Goal: Information Seeking & Learning: Learn about a topic

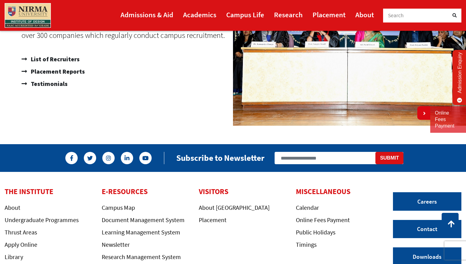
scroll to position [440, 0]
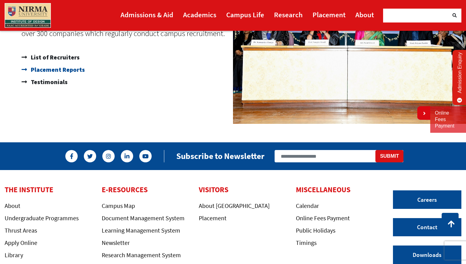
click at [58, 69] on span "Placement Reports" at bounding box center [56, 70] width 55 height 12
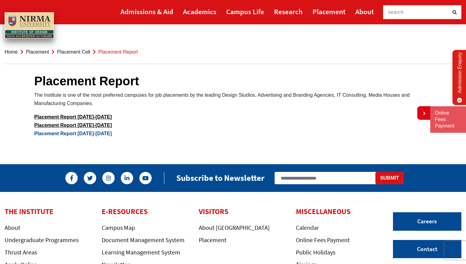
click at [82, 135] on link "Placement Report 2023-2024" at bounding box center [73, 133] width 78 height 5
click at [79, 126] on link "Placement Report 2022-2023" at bounding box center [73, 125] width 78 height 5
click at [89, 116] on link "Placement Report 2021-2022" at bounding box center [73, 116] width 78 height 5
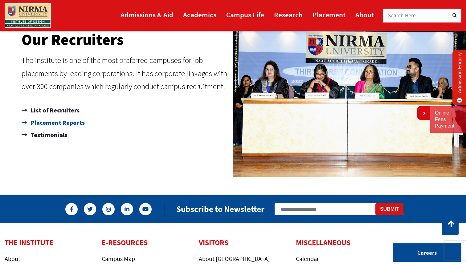
scroll to position [267, 0]
